Goal: Check status: Check status

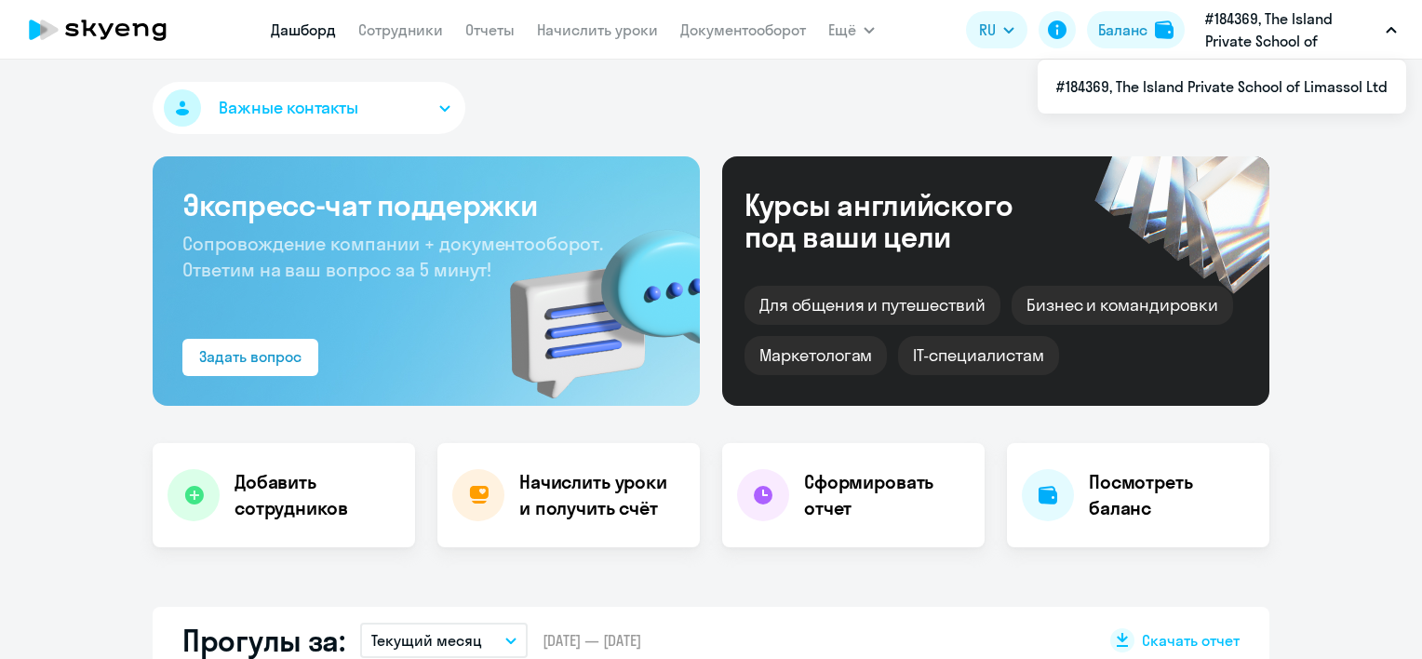
select select "30"
click at [1246, 13] on p "#184369, The Island Private School of Limassol Ltd" at bounding box center [1291, 29] width 173 height 45
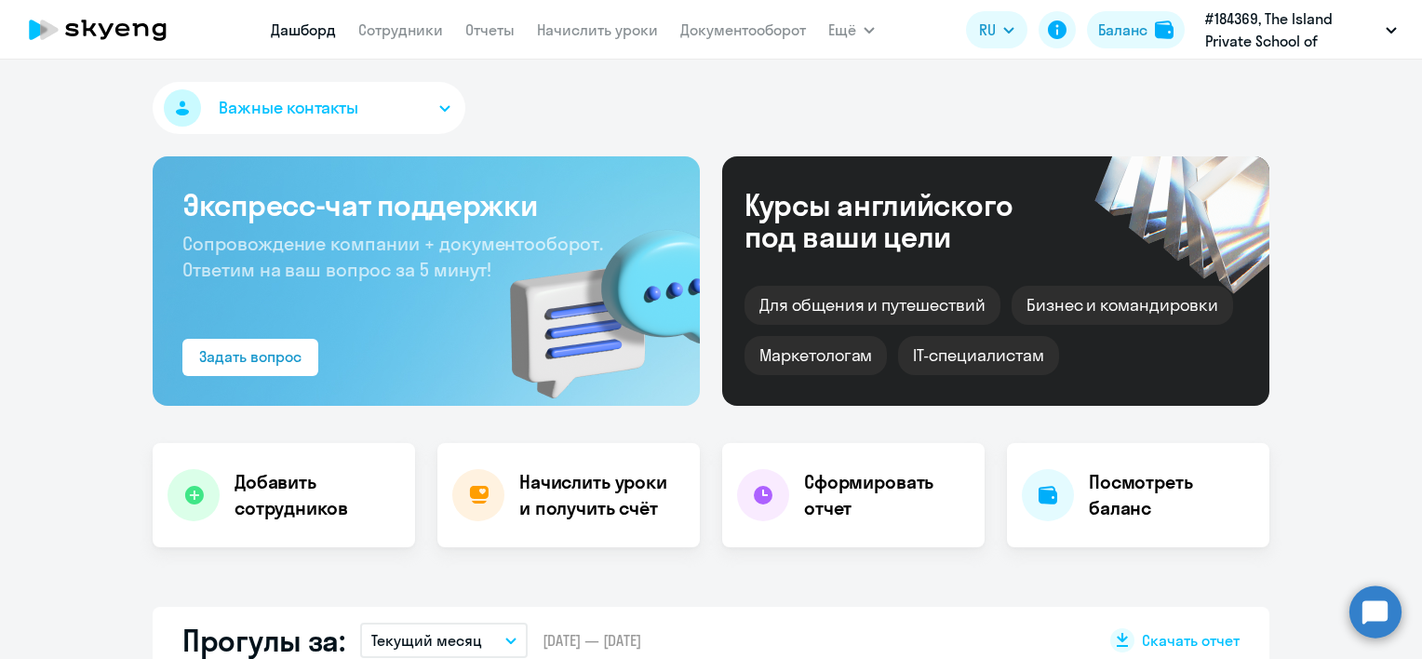
click at [1246, 13] on p "#184369, The Island Private School of Limassol Ltd" at bounding box center [1291, 29] width 173 height 45
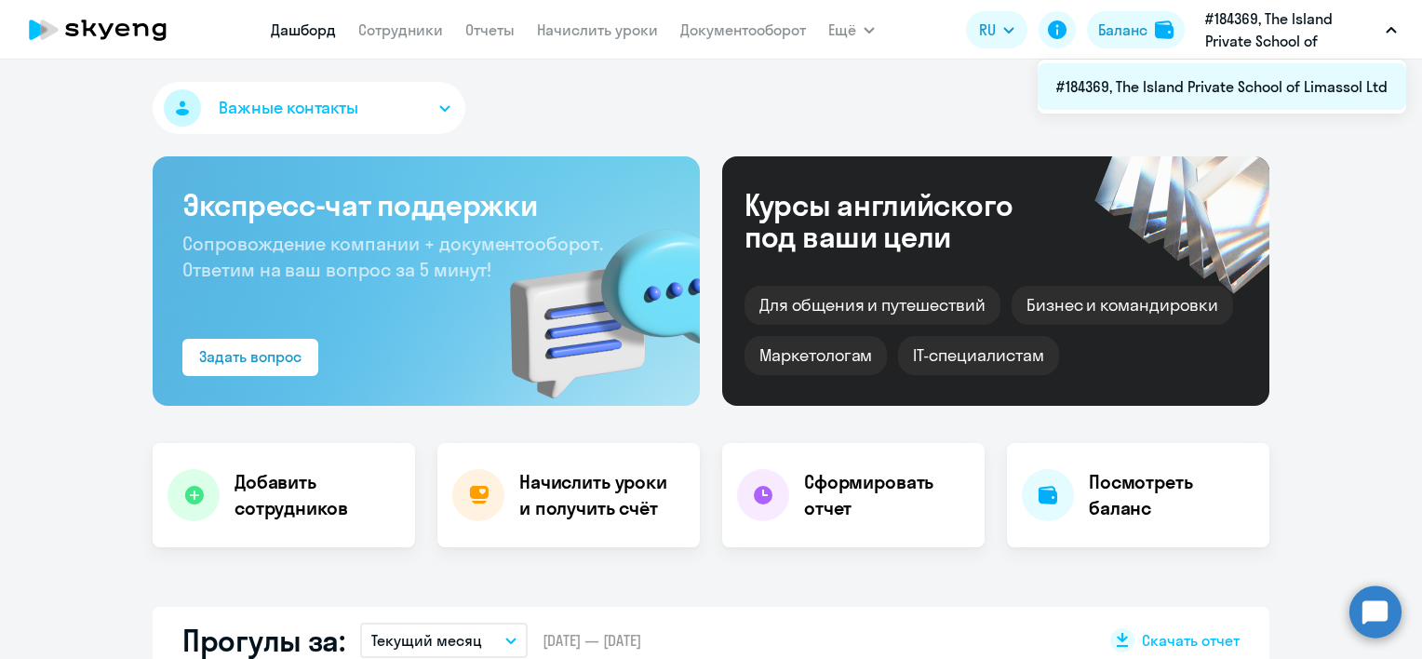
click at [1116, 86] on li "#184369, The Island Private School of Limassol Ltd" at bounding box center [1221, 86] width 368 height 47
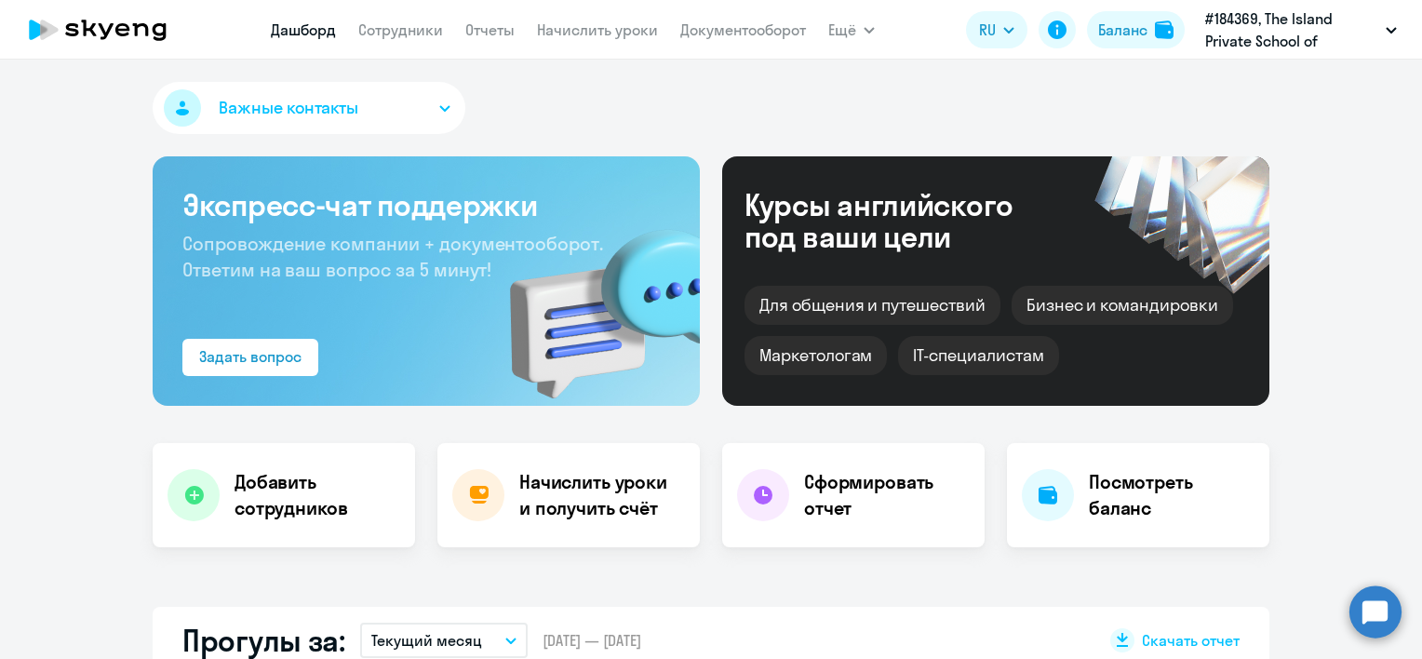
select select "30"
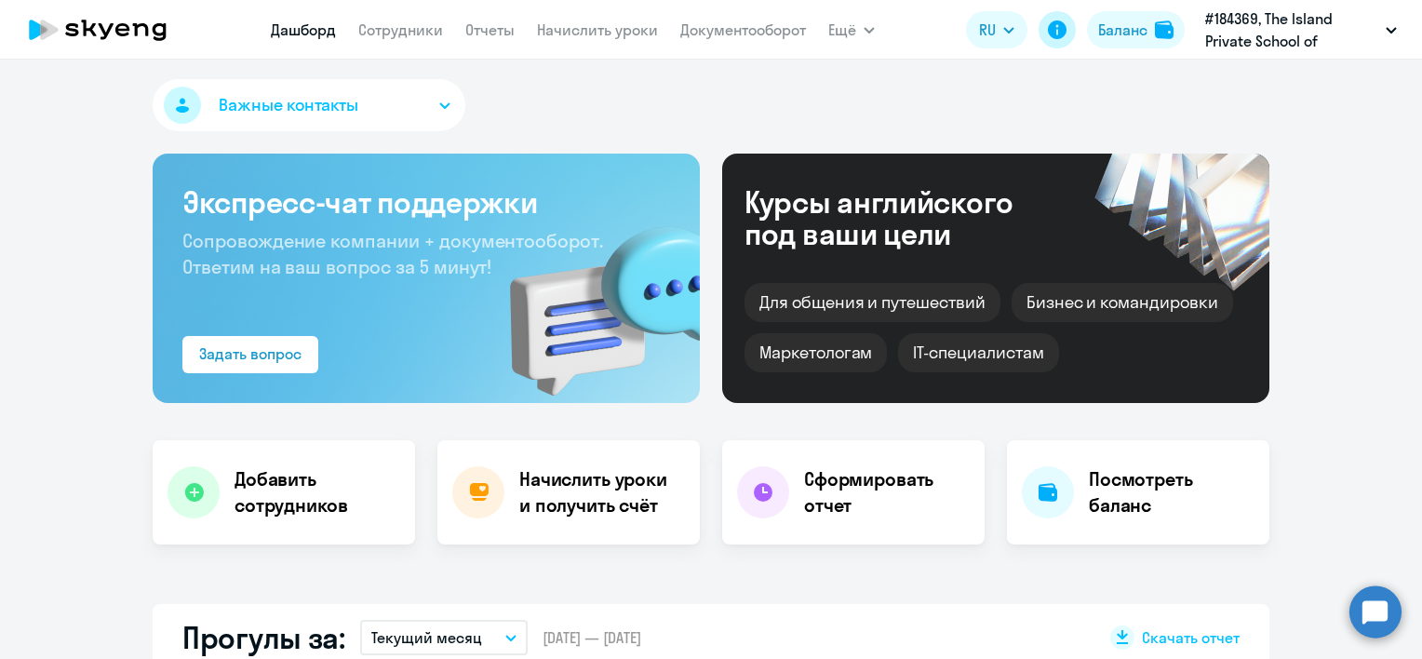
click at [1064, 23] on icon at bounding box center [1057, 30] width 22 height 22
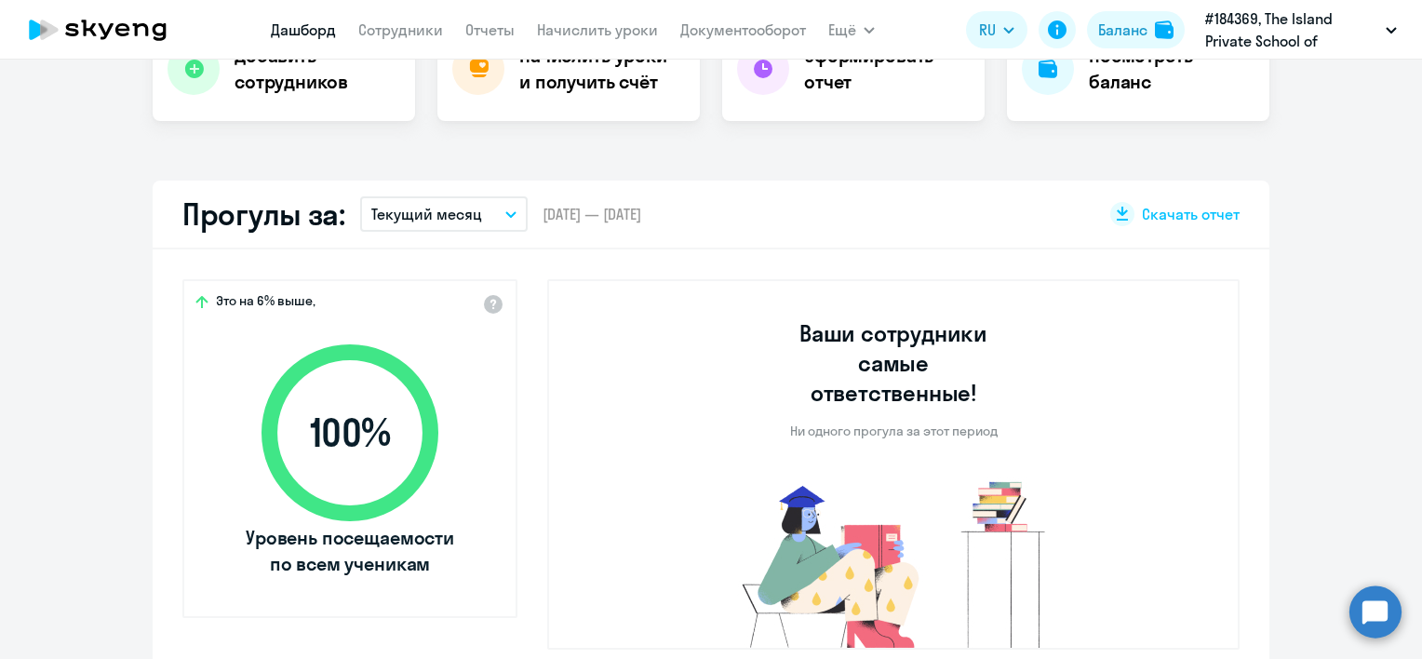
scroll to position [426, 0]
click at [476, 220] on button "Текущий месяц" at bounding box center [443, 213] width 167 height 35
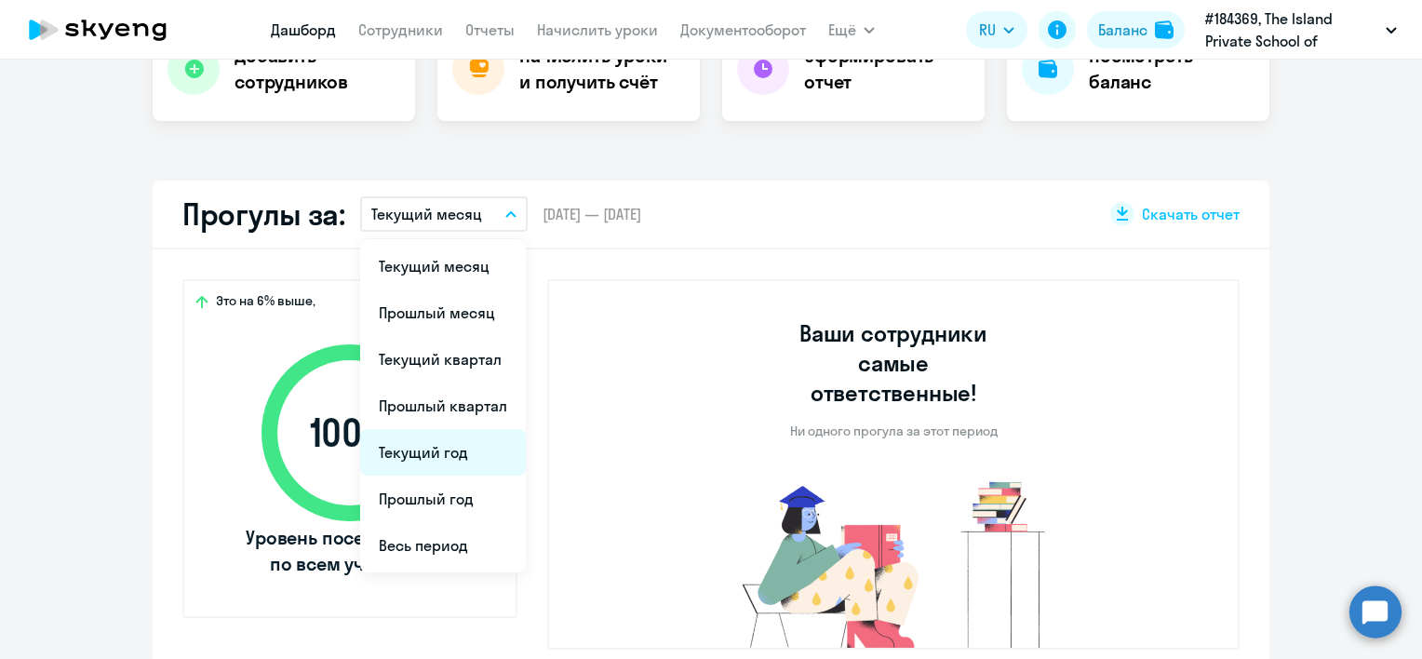
click at [468, 444] on li "Текущий год" at bounding box center [443, 452] width 166 height 47
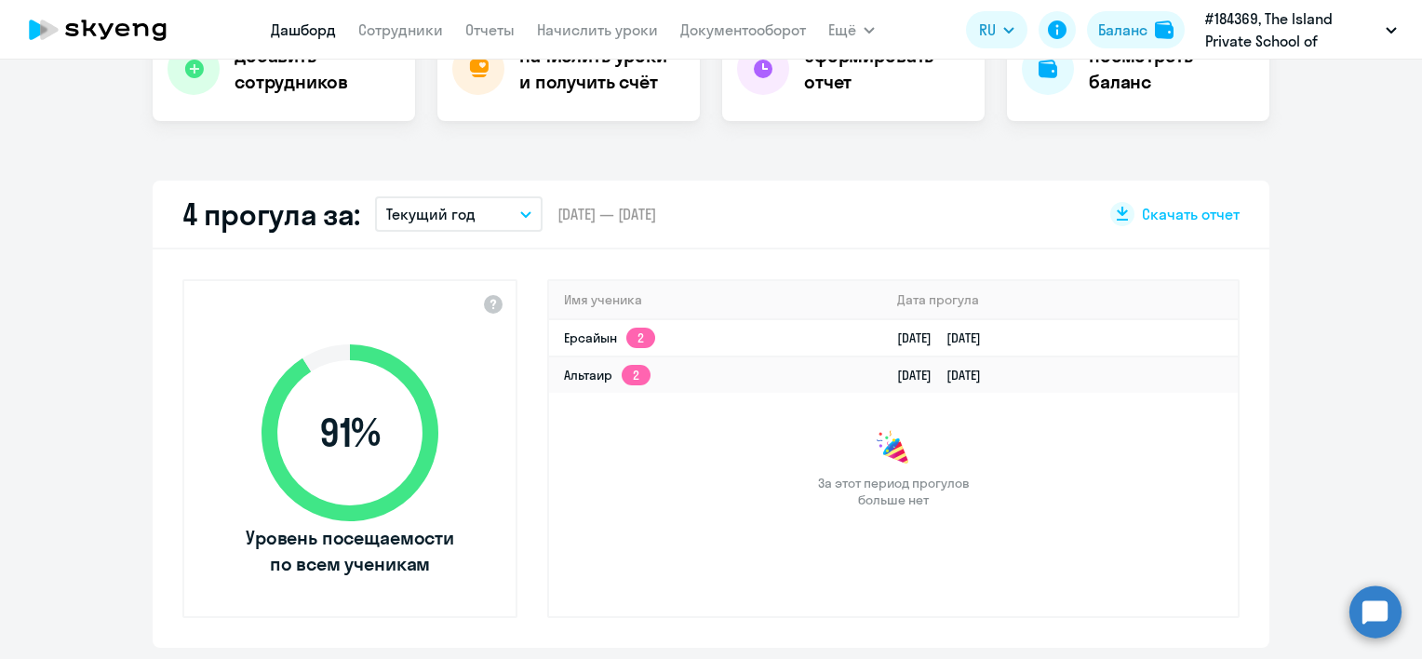
click at [52, 105] on ng-component "Важные контакты Экспресс-чат поддержки Сопровождение компании + документооборот…" at bounding box center [711, 556] width 1422 height 1801
drag, startPoint x: 203, startPoint y: 31, endPoint x: 860, endPoint y: 160, distance: 669.5
click at [860, 160] on div "Важные контакты Экспресс-чат поддержки Сопровождение компании + документооборот…" at bounding box center [711, 359] width 1422 height 599
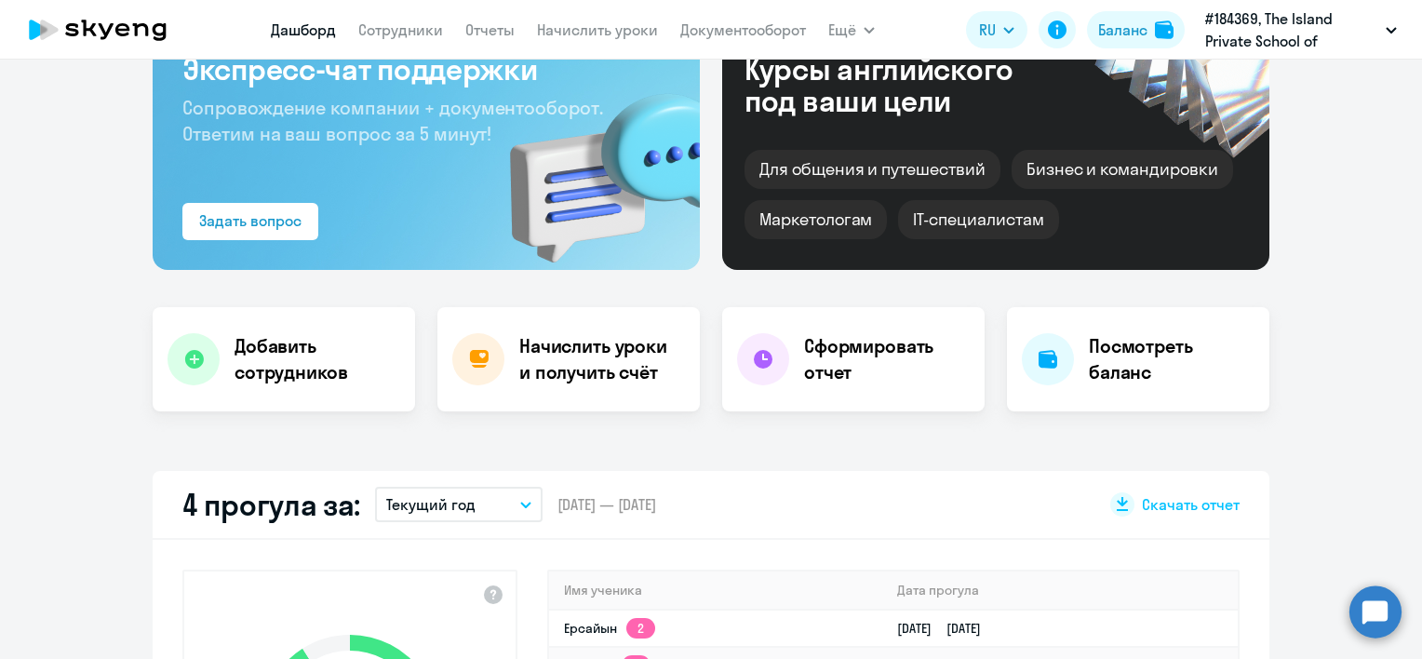
scroll to position [0, 0]
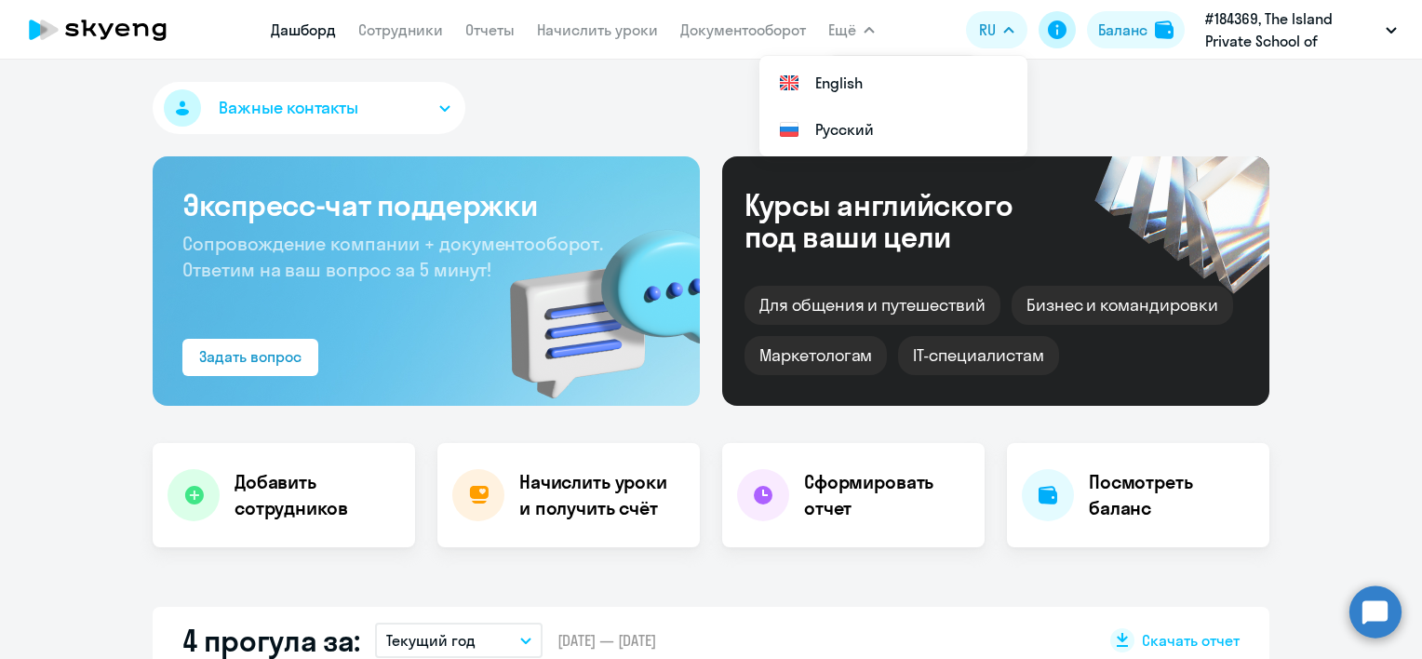
click at [1061, 30] on icon at bounding box center [1057, 29] width 19 height 19
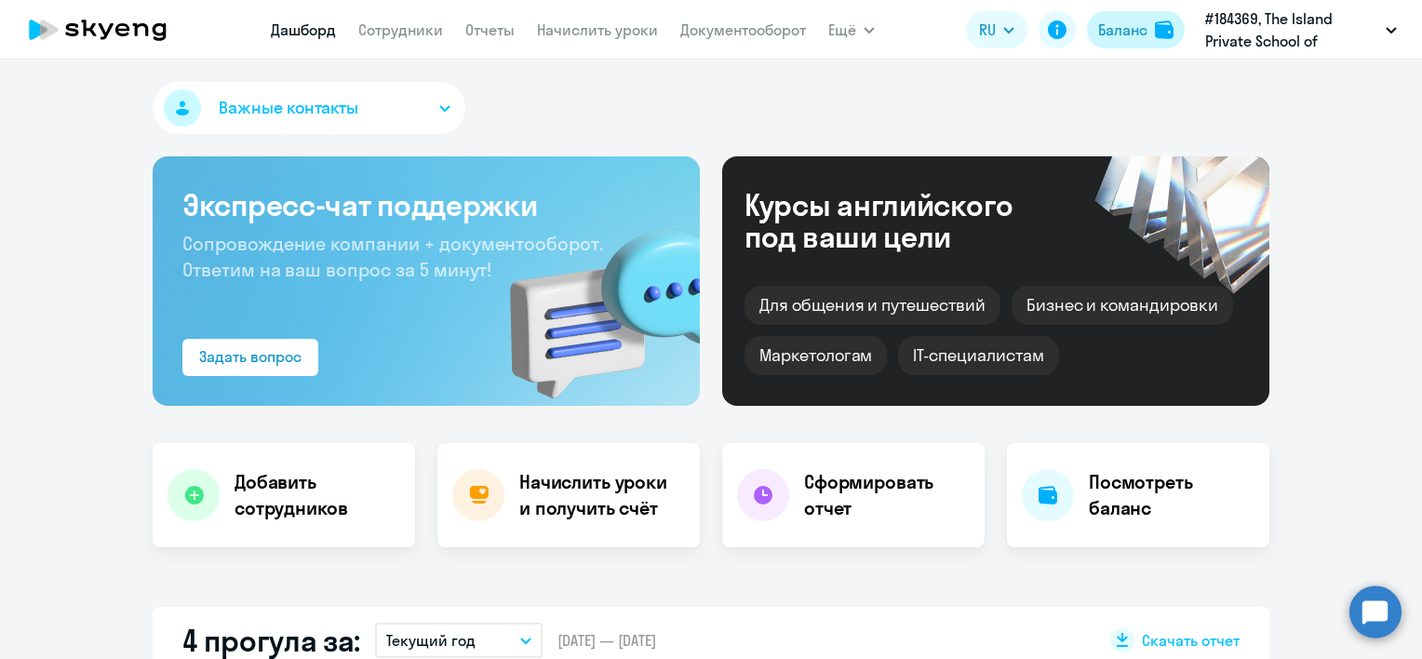
click at [1134, 20] on div "Баланс" at bounding box center [1122, 30] width 49 height 22
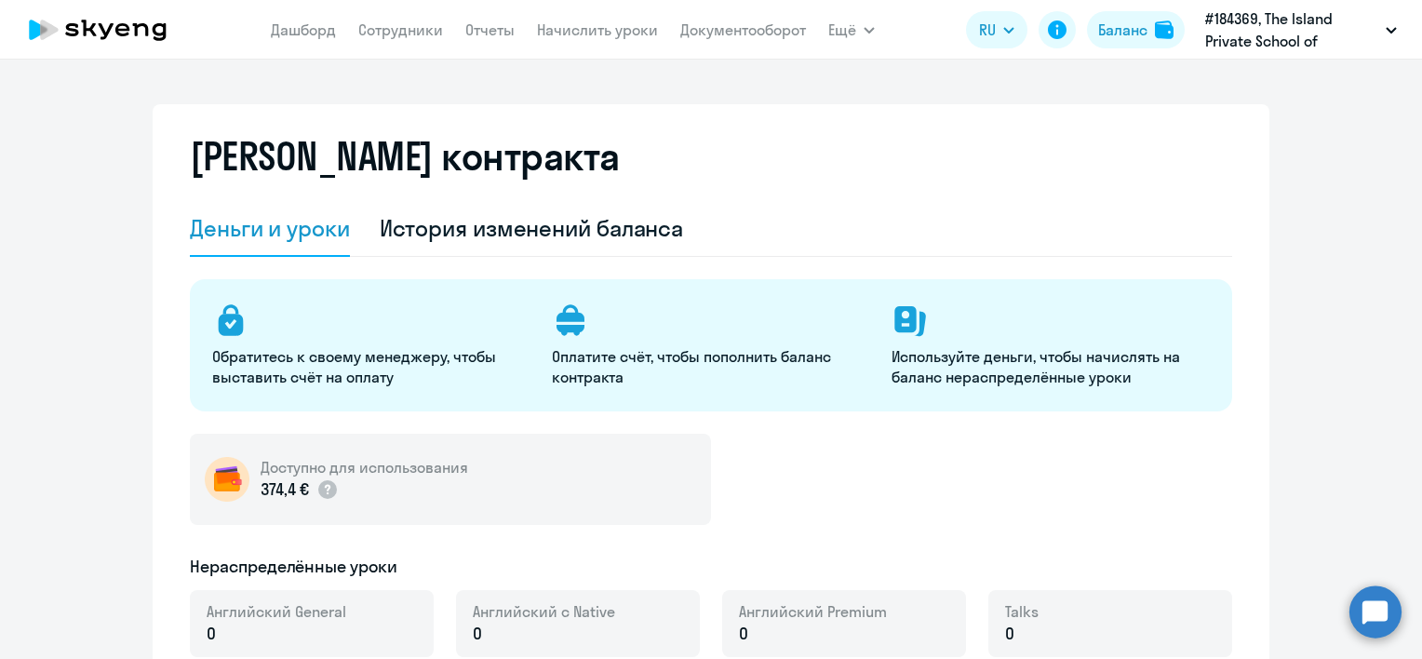
select select "english_adult_not_native_speaker"
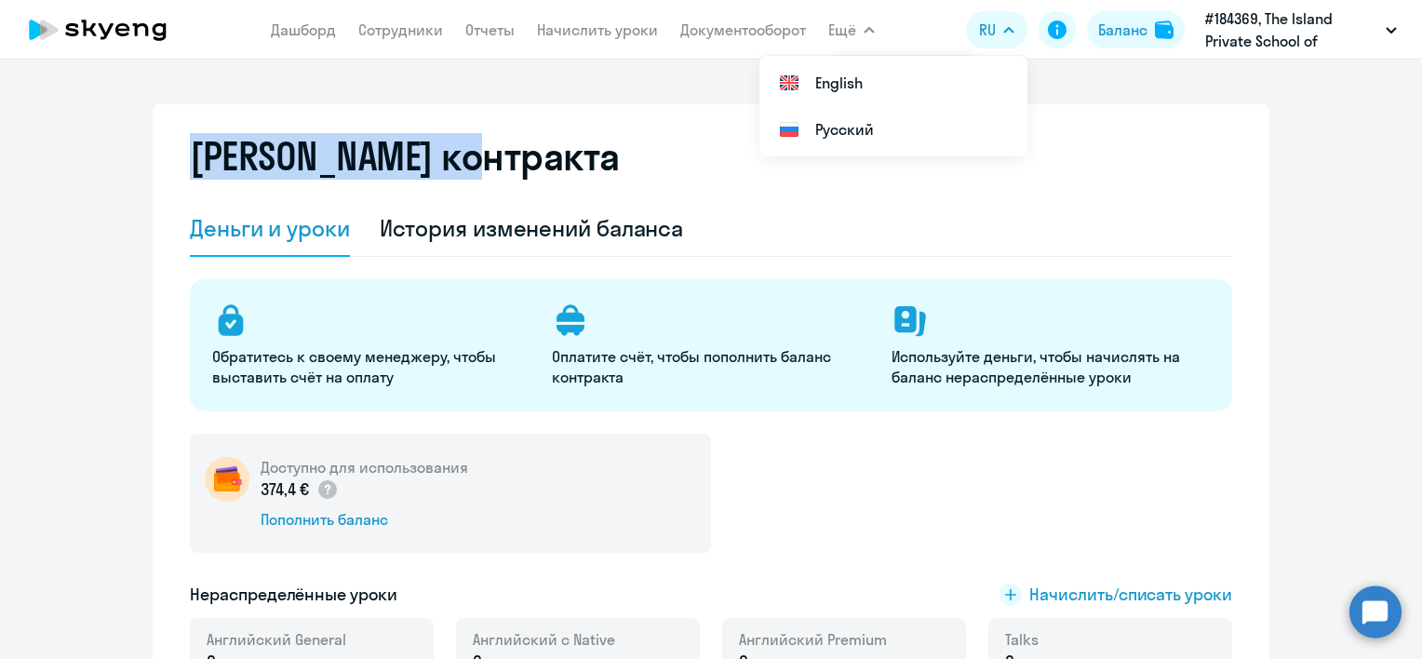
drag, startPoint x: 56, startPoint y: 191, endPoint x: 670, endPoint y: 167, distance: 614.5
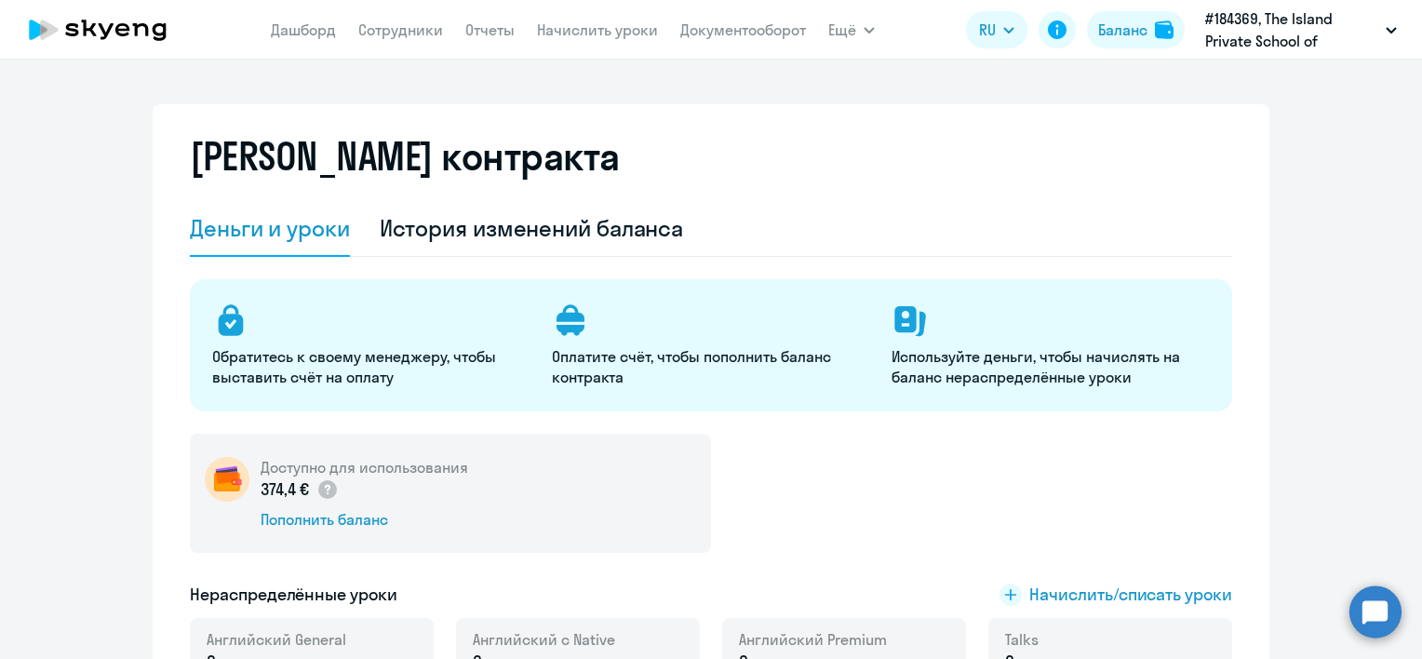
scroll to position [389, 0]
